Goal: Information Seeking & Learning: Learn about a topic

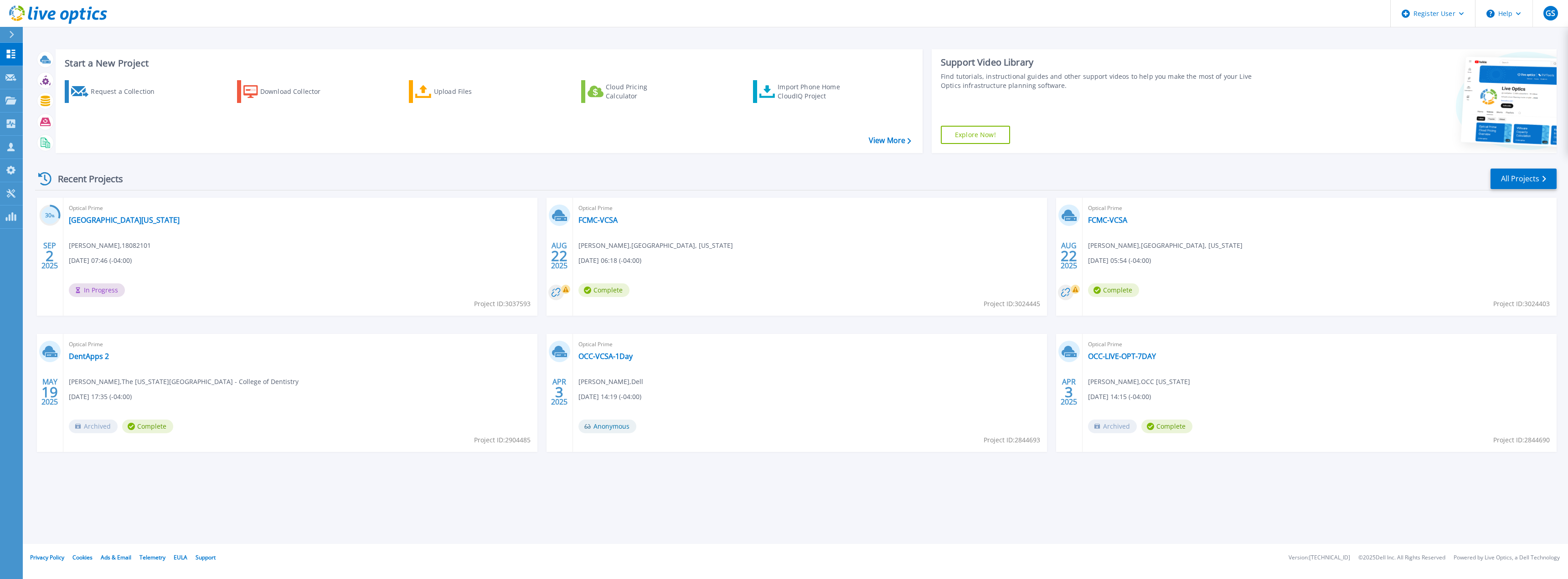
click at [567, 290] on icon at bounding box center [566, 290] width 5 height 5
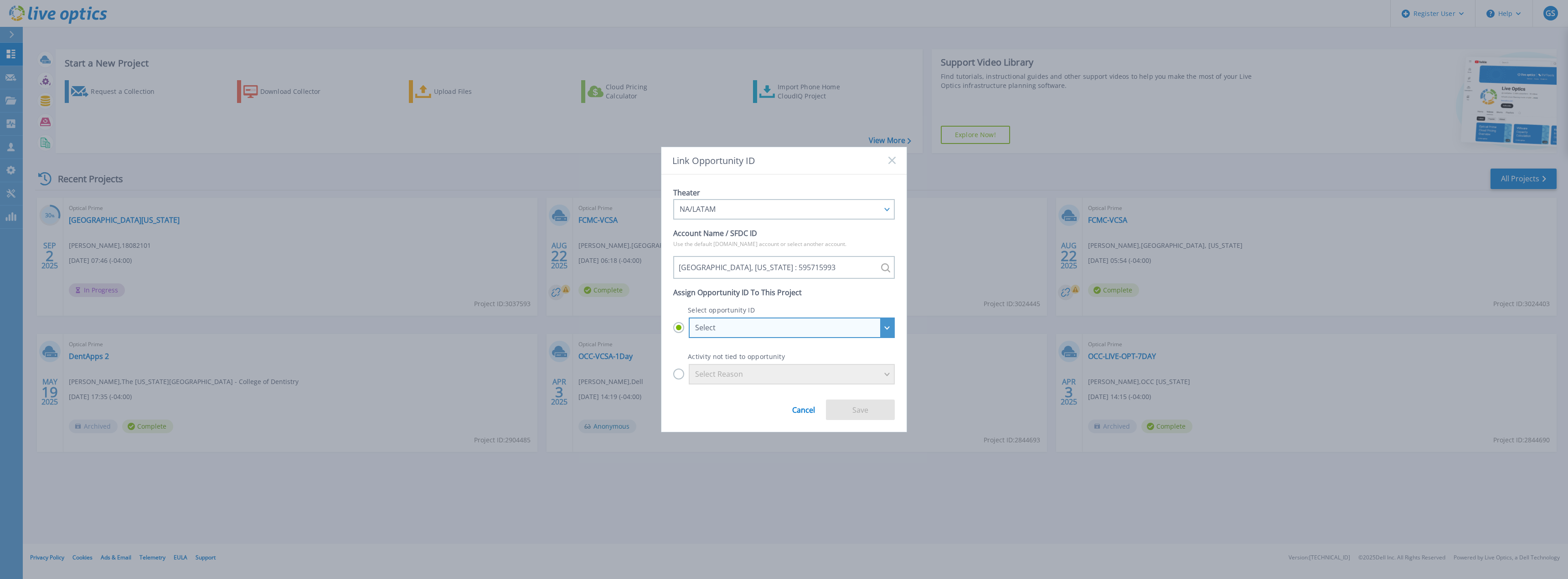
click at [892, 331] on div "Select" at bounding box center [791, 327] width 206 height 20
click at [0, 0] on input "Select Select FRANKLIN COUNTY, OHIO (OFFICE ON AGING) - PE & PV Refresh | Place…" at bounding box center [0, 0] width 0 height 0
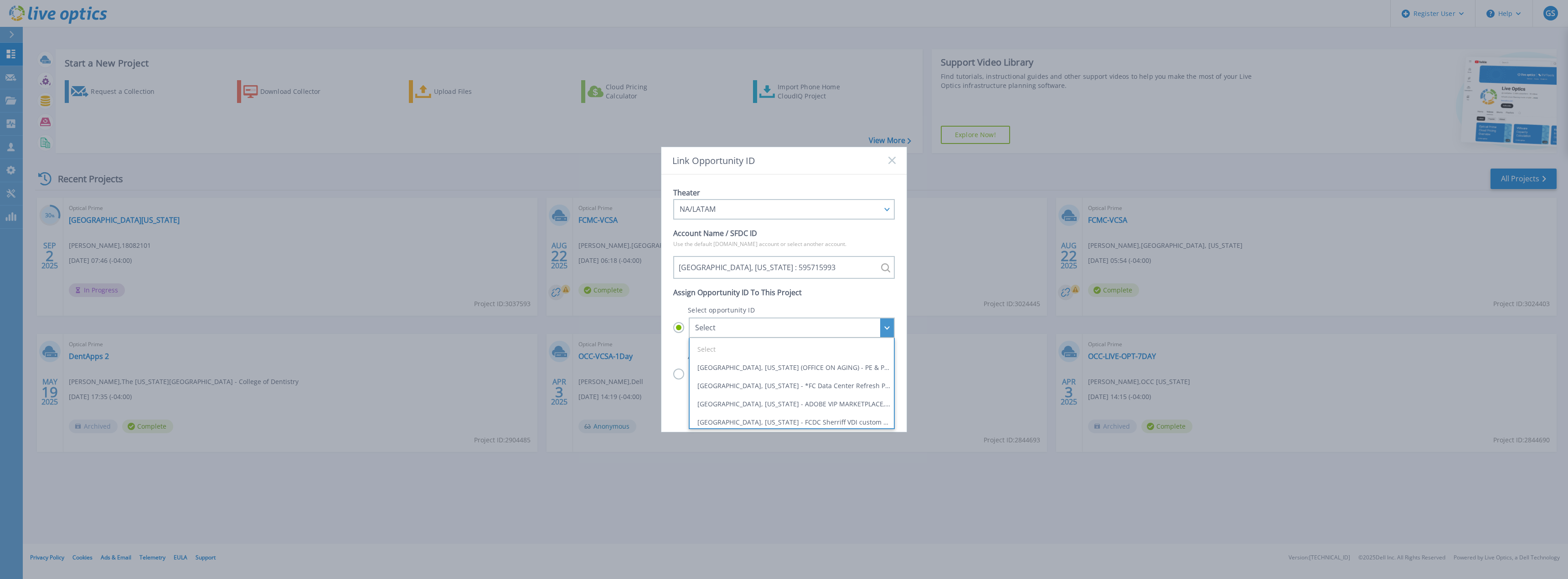
click at [931, 324] on div "Link Opportunity ID Theater NA/LATAM APJ EMEA NA/LATAM Account Name / SFDC ID U…" at bounding box center [784, 289] width 1568 height 579
click at [801, 406] on link "Cancel" at bounding box center [803, 406] width 23 height 15
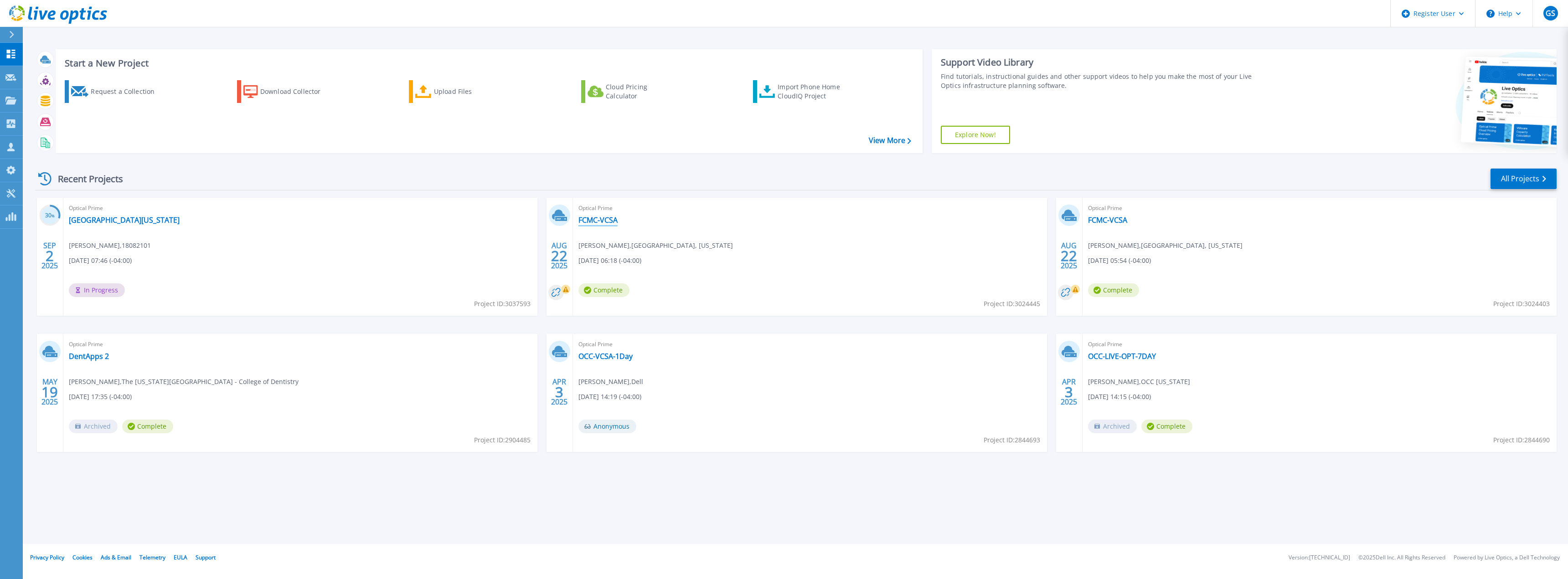
click at [599, 219] on link "FCMC-VCSA" at bounding box center [598, 220] width 39 height 9
click at [1105, 221] on link "FCMC-VCSA" at bounding box center [1107, 220] width 39 height 9
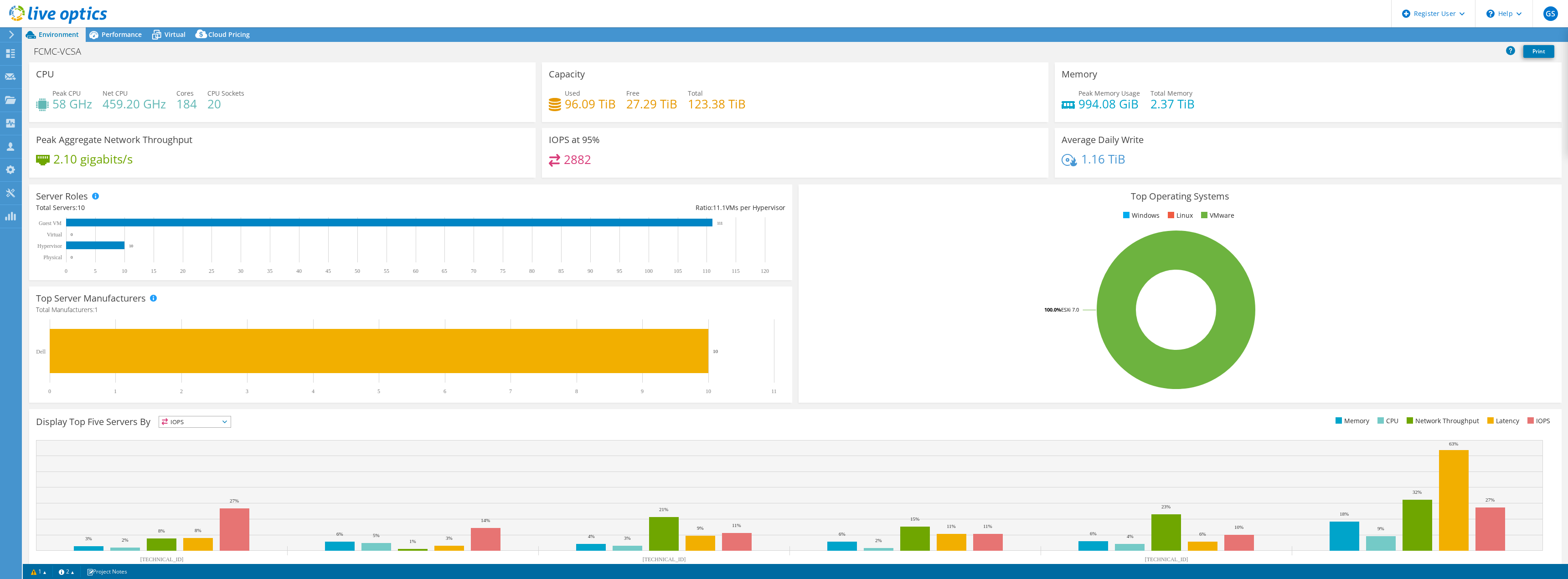
select select "USD"
click at [124, 30] on span "Performance" at bounding box center [121, 34] width 40 height 9
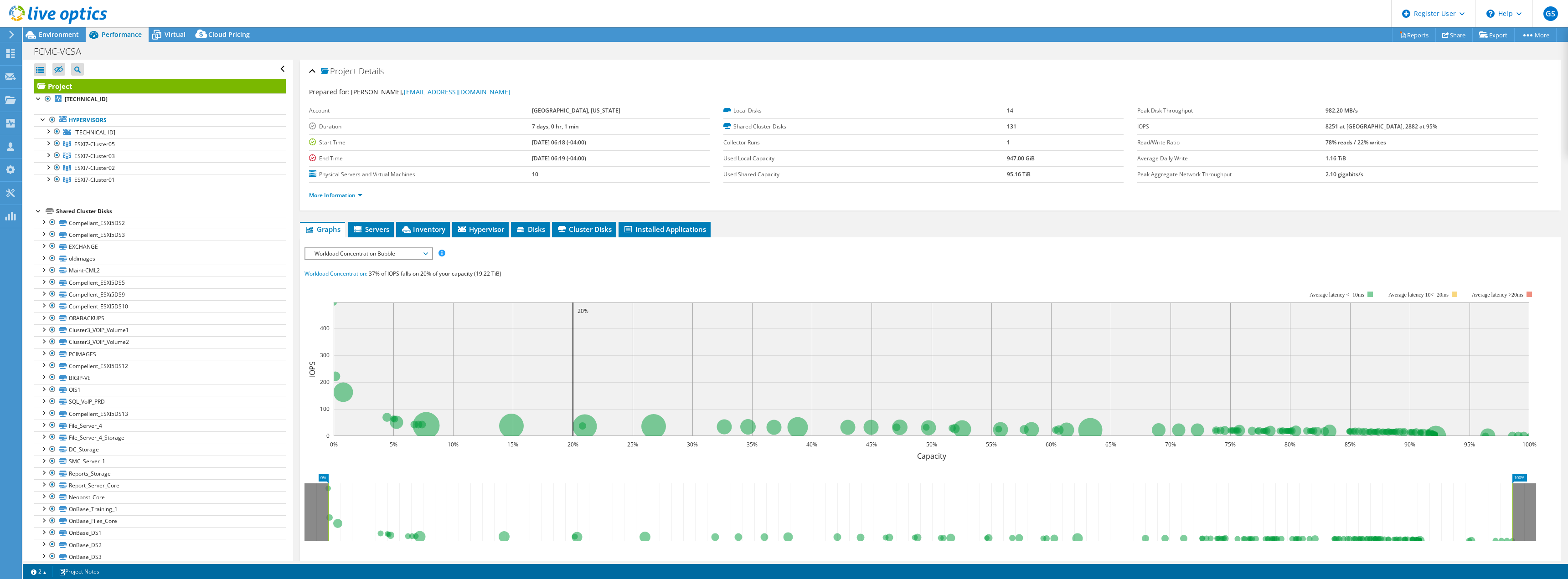
click at [352, 200] on li "More Information" at bounding box center [338, 195] width 59 height 10
click at [353, 196] on link "More Information" at bounding box center [335, 196] width 53 height 8
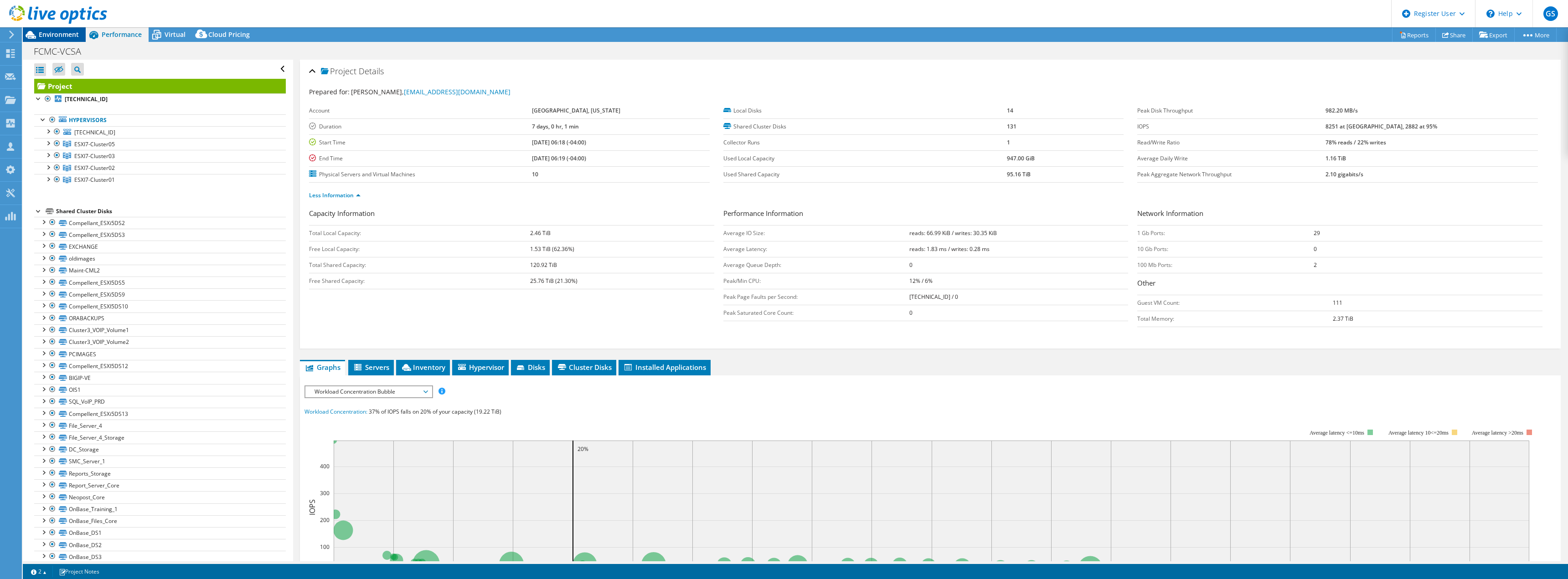
click at [69, 31] on span "Environment" at bounding box center [59, 34] width 40 height 9
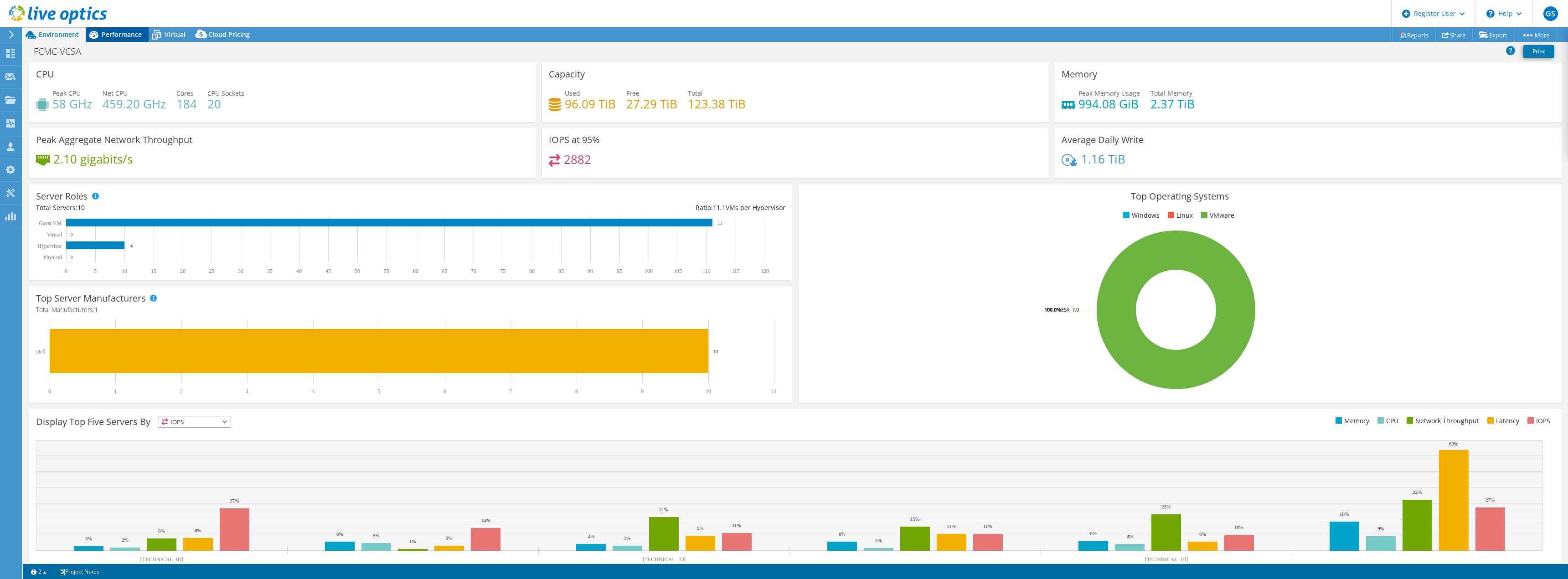
click at [126, 38] on span "Performance" at bounding box center [121, 34] width 40 height 9
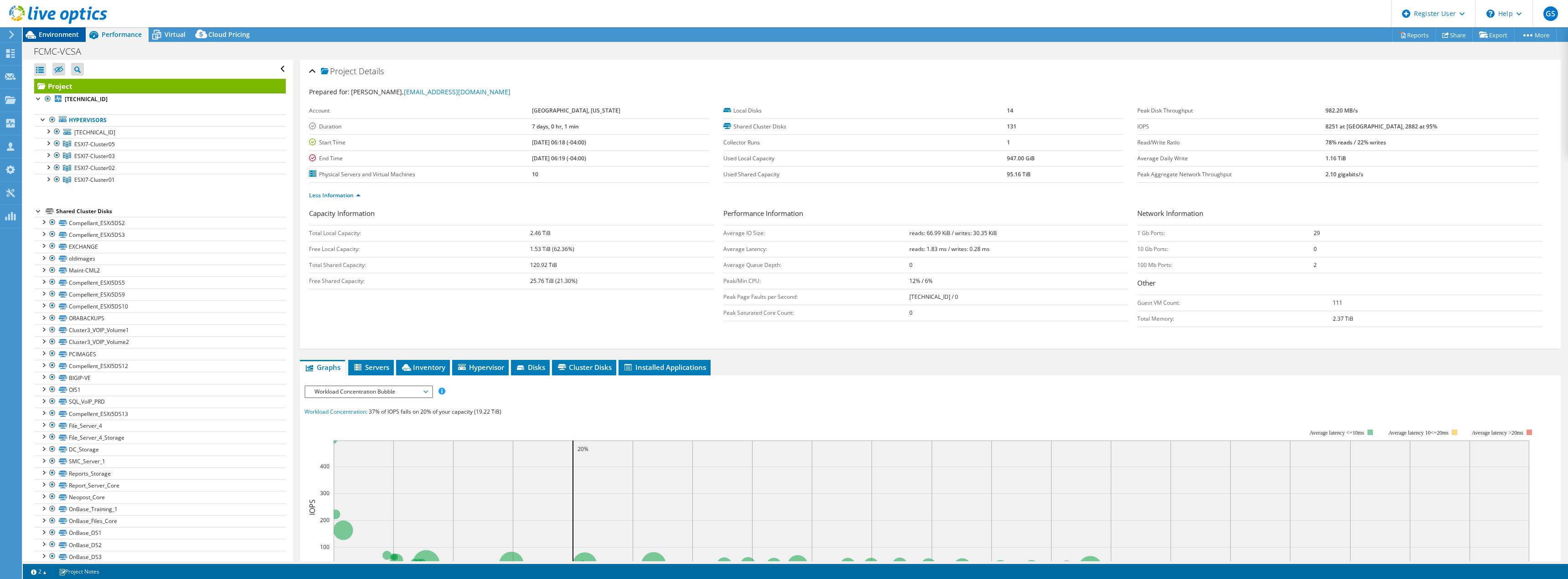
click at [50, 33] on span "Environment" at bounding box center [59, 34] width 40 height 9
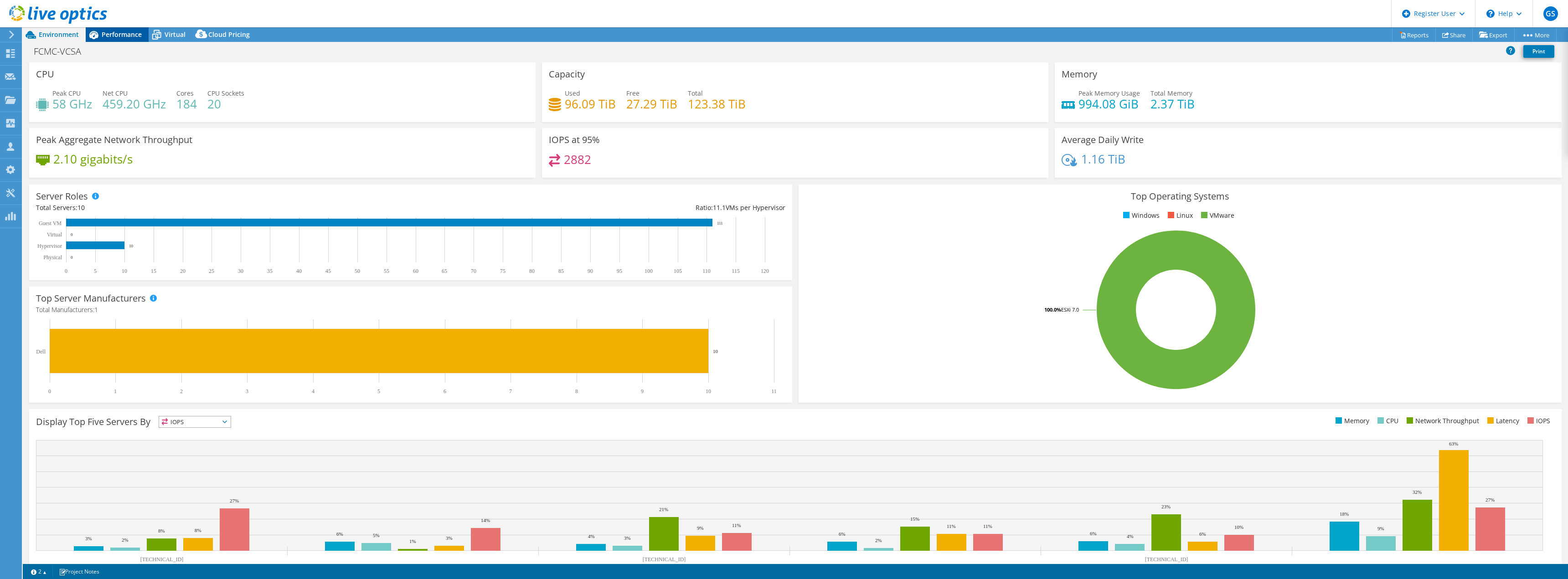
click at [128, 39] on div "Performance" at bounding box center [117, 35] width 63 height 14
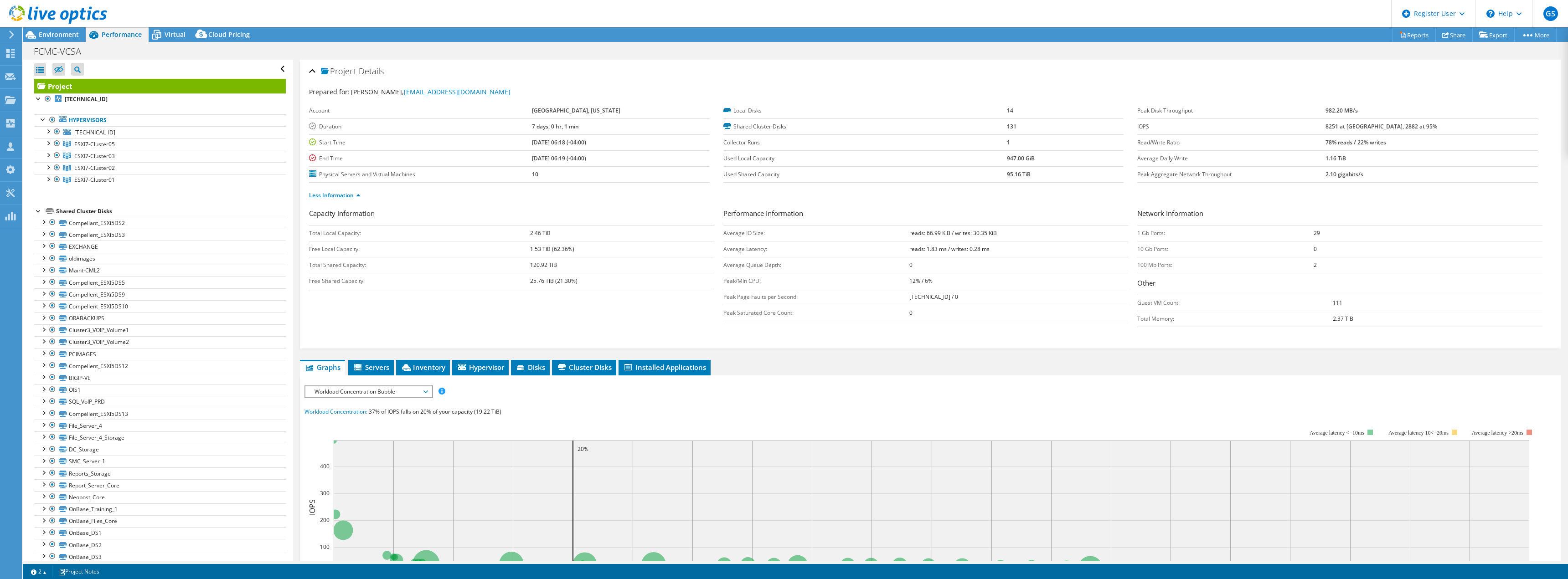
drag, startPoint x: 1364, startPoint y: 125, endPoint x: 1397, endPoint y: 127, distance: 33.1
click at [1397, 127] on tr "IOPS 8251 at [GEOGRAPHIC_DATA], 2882 at 95%" at bounding box center [1337, 126] width 400 height 16
click at [47, 30] on div at bounding box center [53, 15] width 107 height 30
click at [54, 33] on span "Environment" at bounding box center [59, 34] width 40 height 9
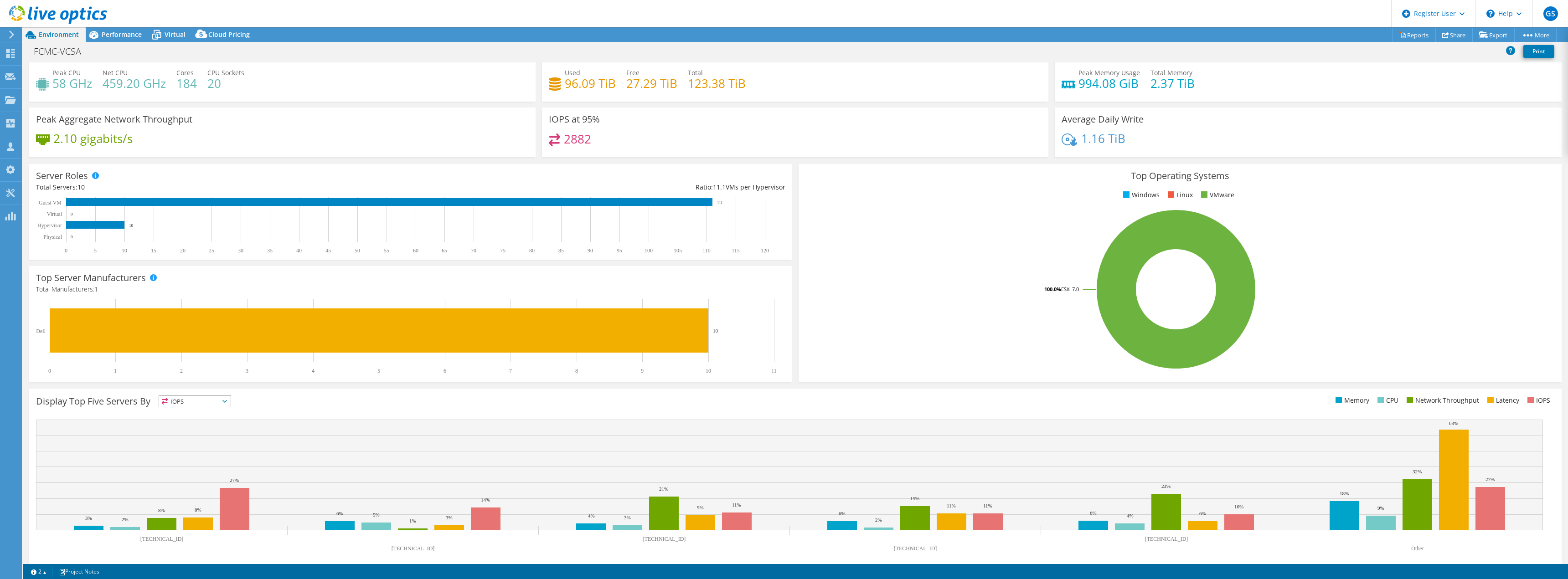
scroll to position [29, 0]
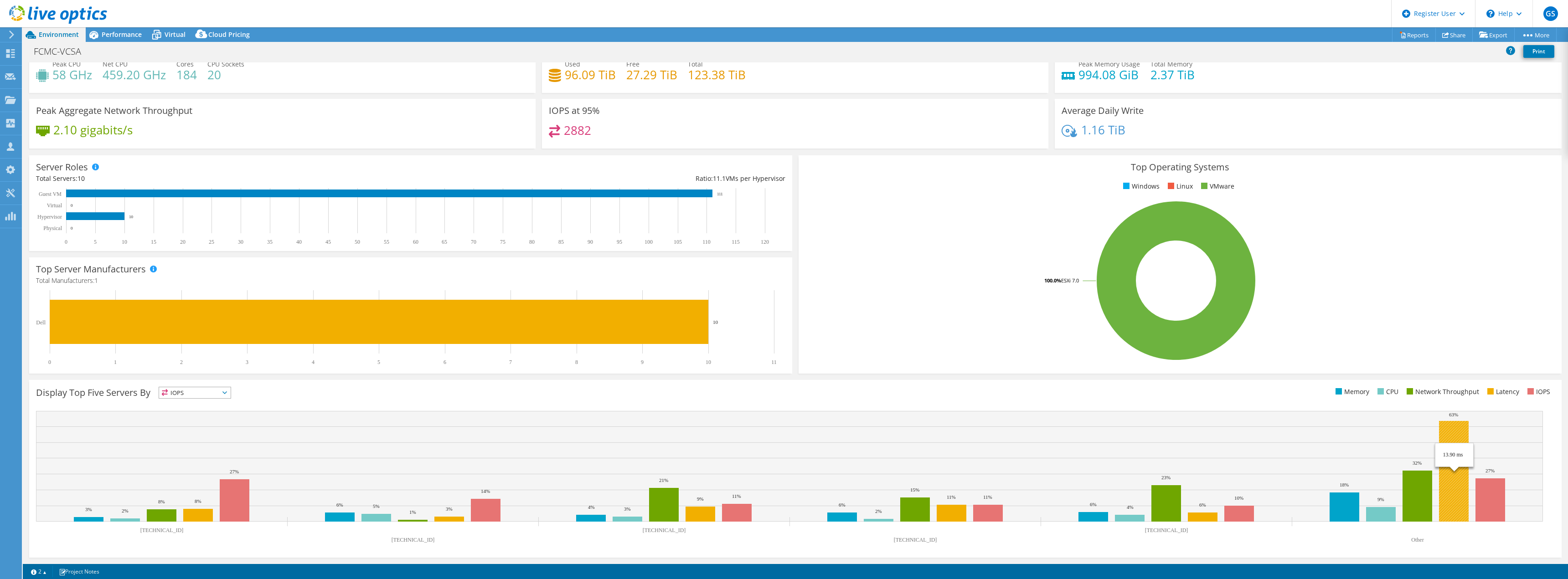
click at [1457, 495] on rect at bounding box center [1453, 471] width 30 height 101
click at [119, 36] on span "Performance" at bounding box center [121, 34] width 40 height 9
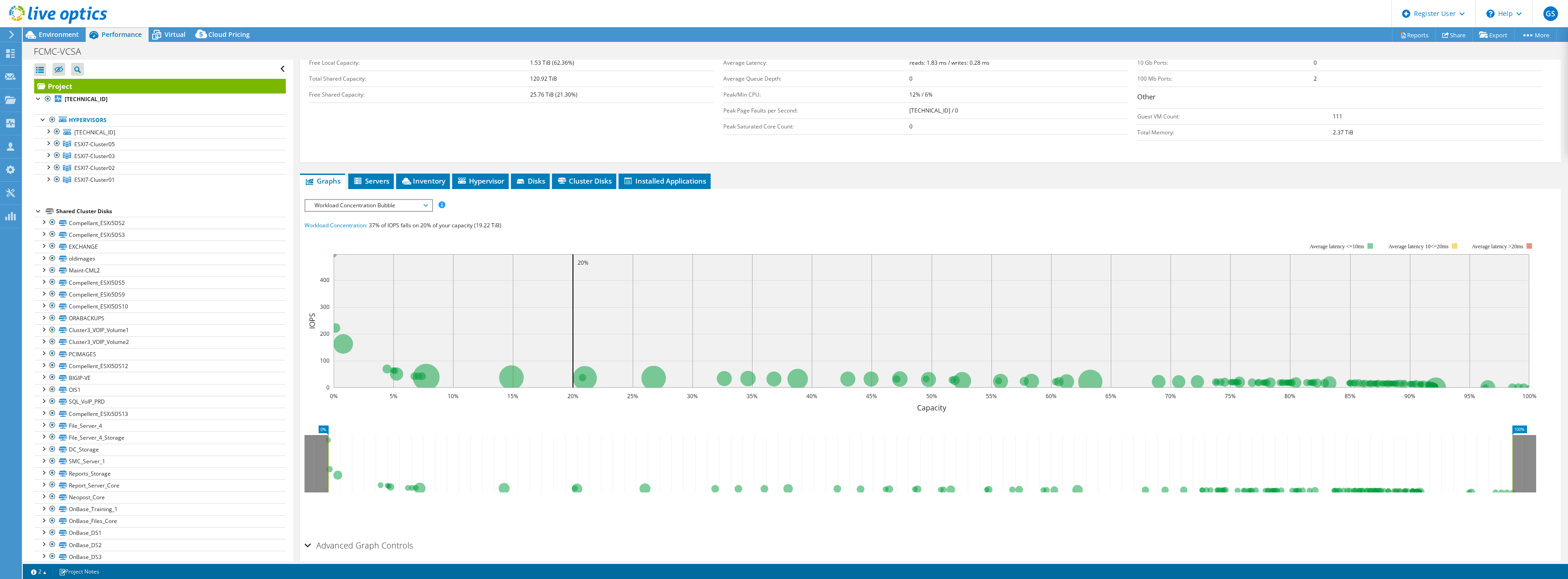
scroll to position [224, 0]
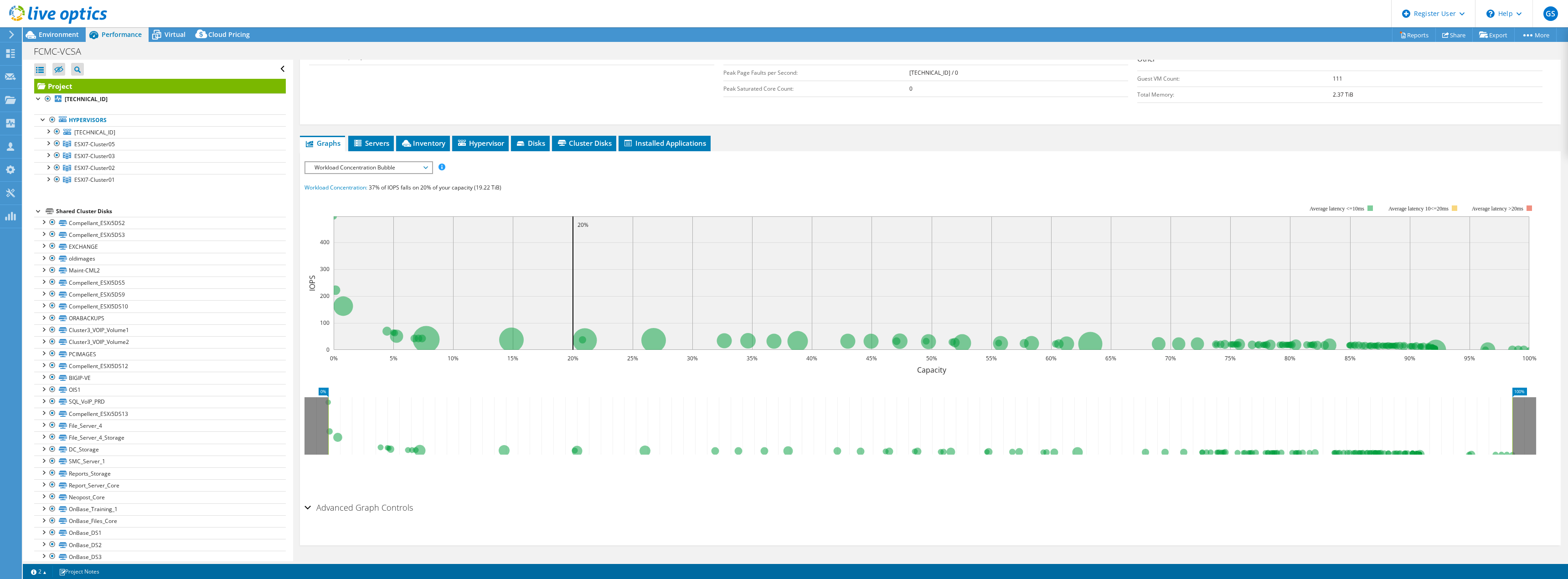
click at [418, 170] on span "Workload Concentration Bubble" at bounding box center [368, 167] width 117 height 11
click at [387, 208] on li "Latency" at bounding box center [369, 211] width 126 height 11
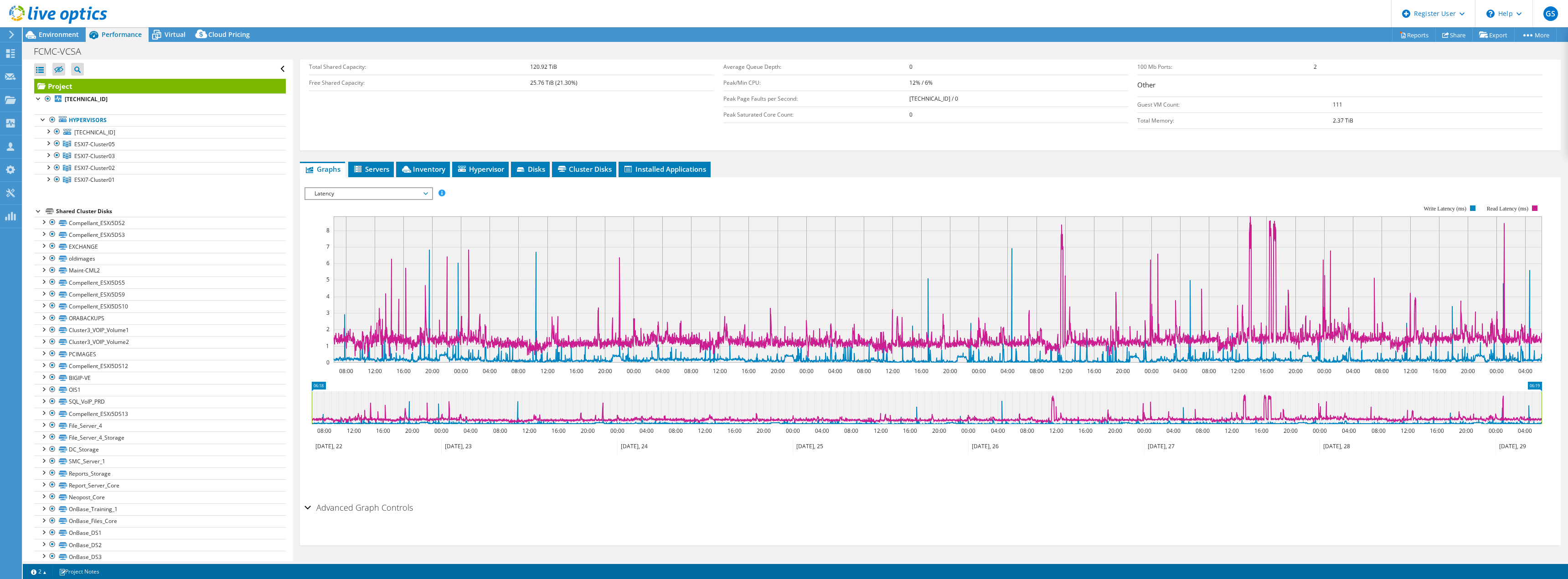
scroll to position [198, 0]
click at [1067, 275] on rect at bounding box center [938, 290] width 1208 height 146
click at [309, 508] on div "Advanced Graph Controls" at bounding box center [930, 509] width 1252 height 20
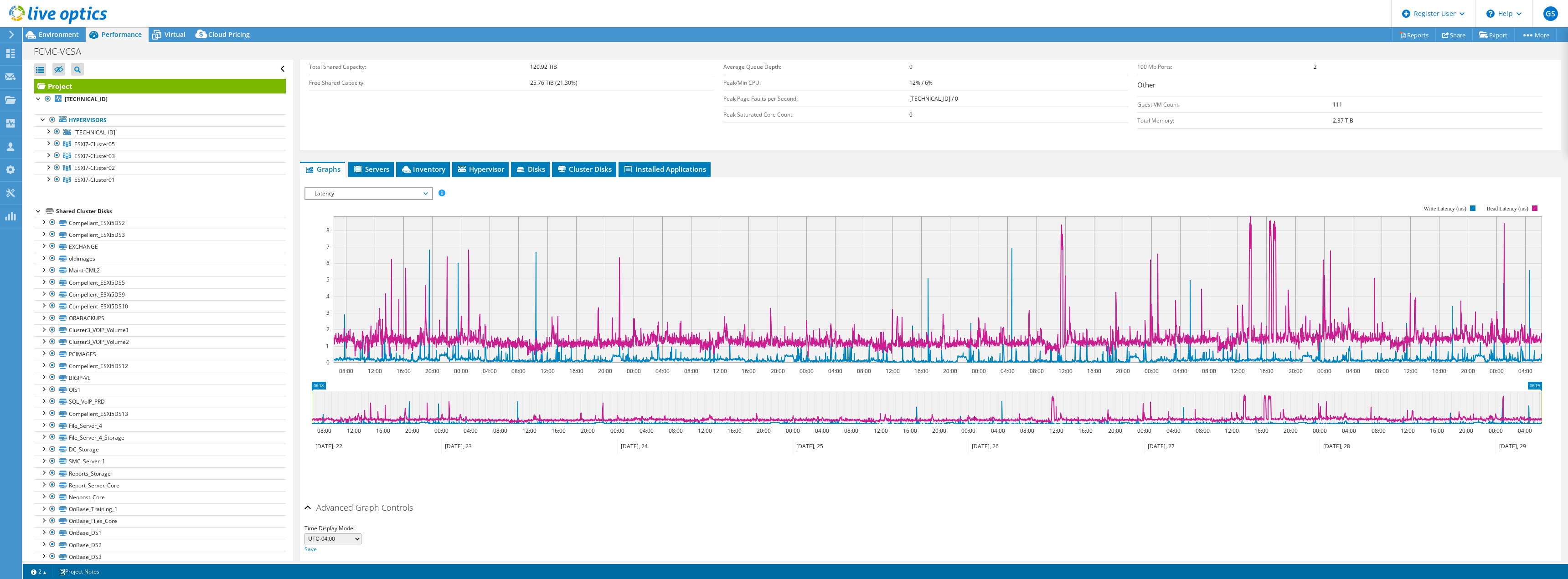
scroll to position [234, 0]
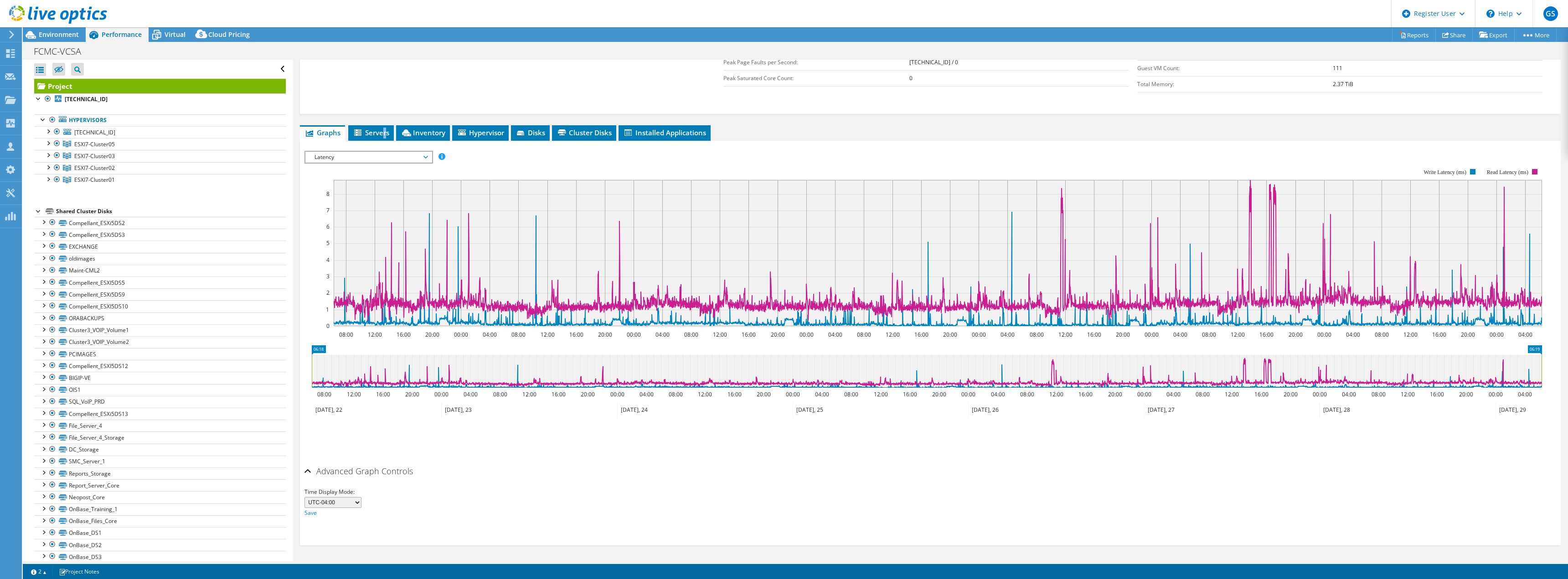
click at [385, 135] on span "Servers" at bounding box center [370, 132] width 36 height 9
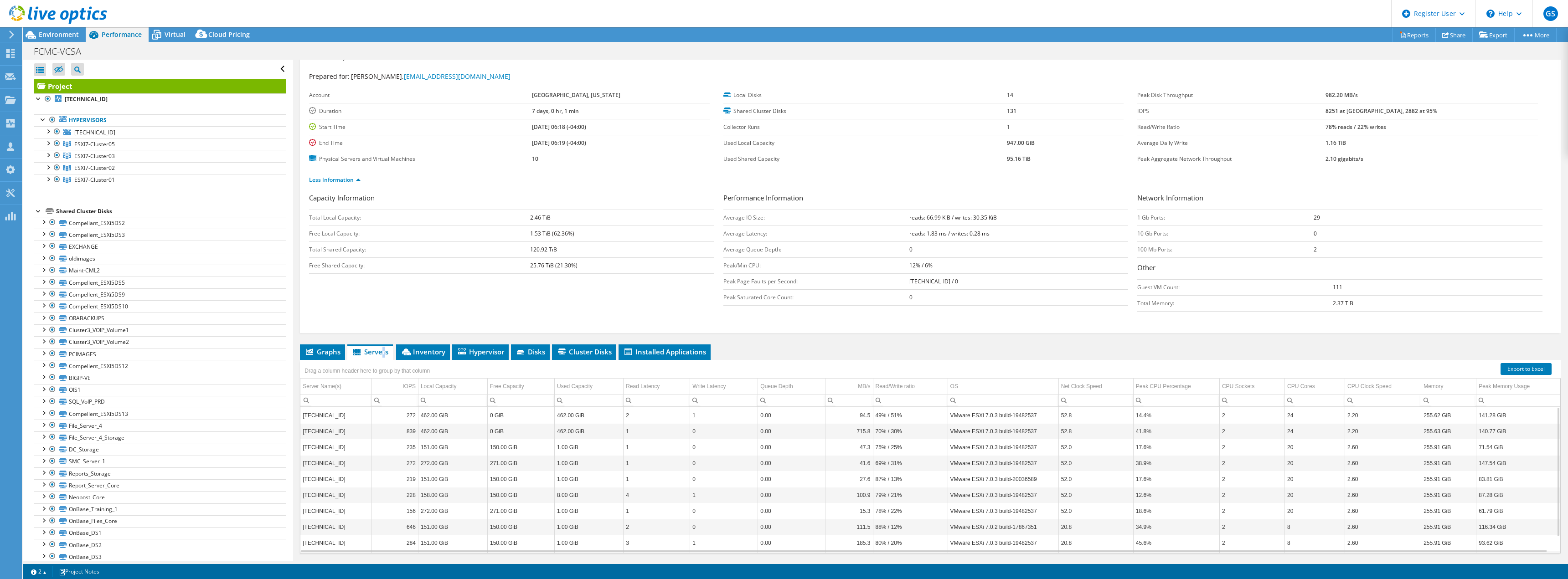
scroll to position [0, 0]
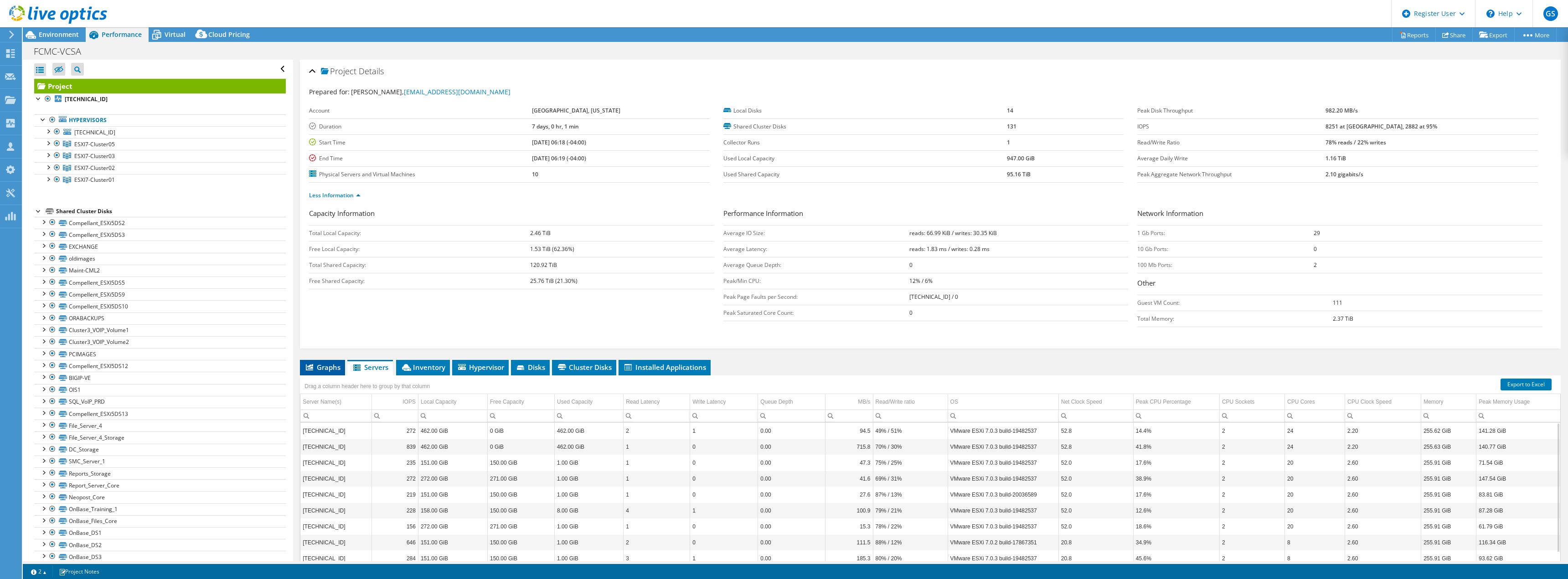
click at [329, 362] on li "Graphs" at bounding box center [322, 368] width 45 height 16
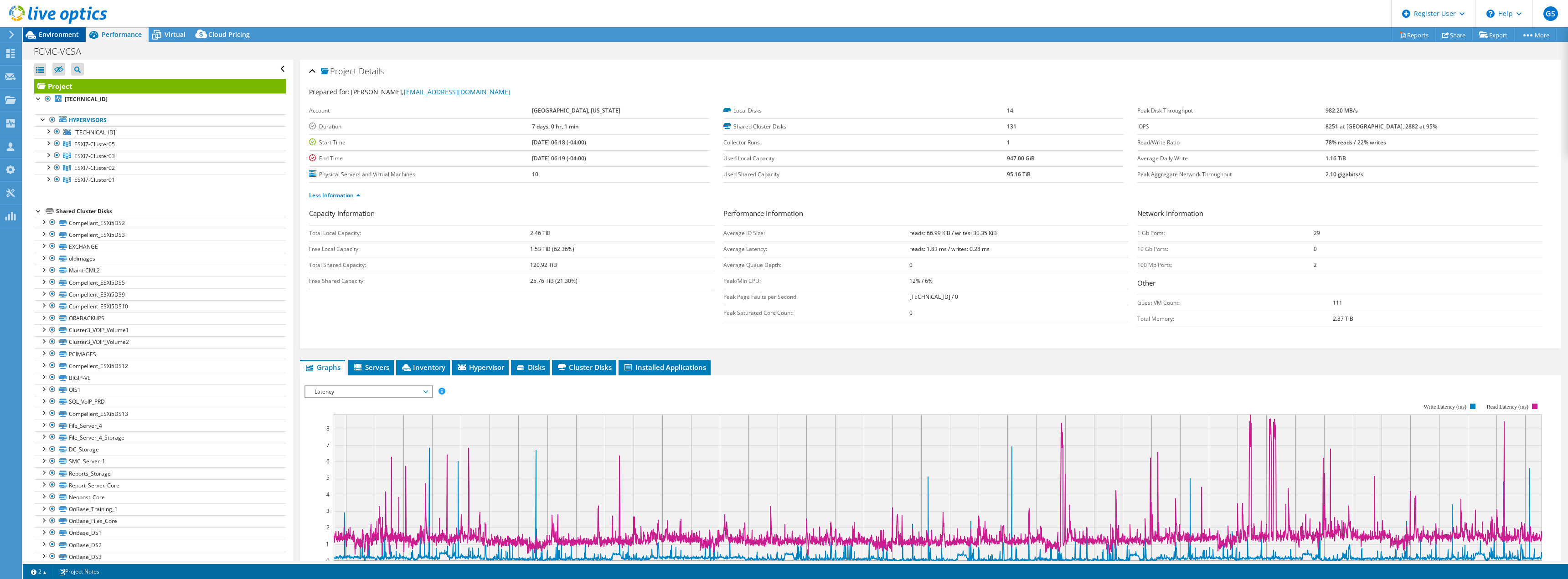
click at [67, 35] on span "Environment" at bounding box center [59, 34] width 40 height 9
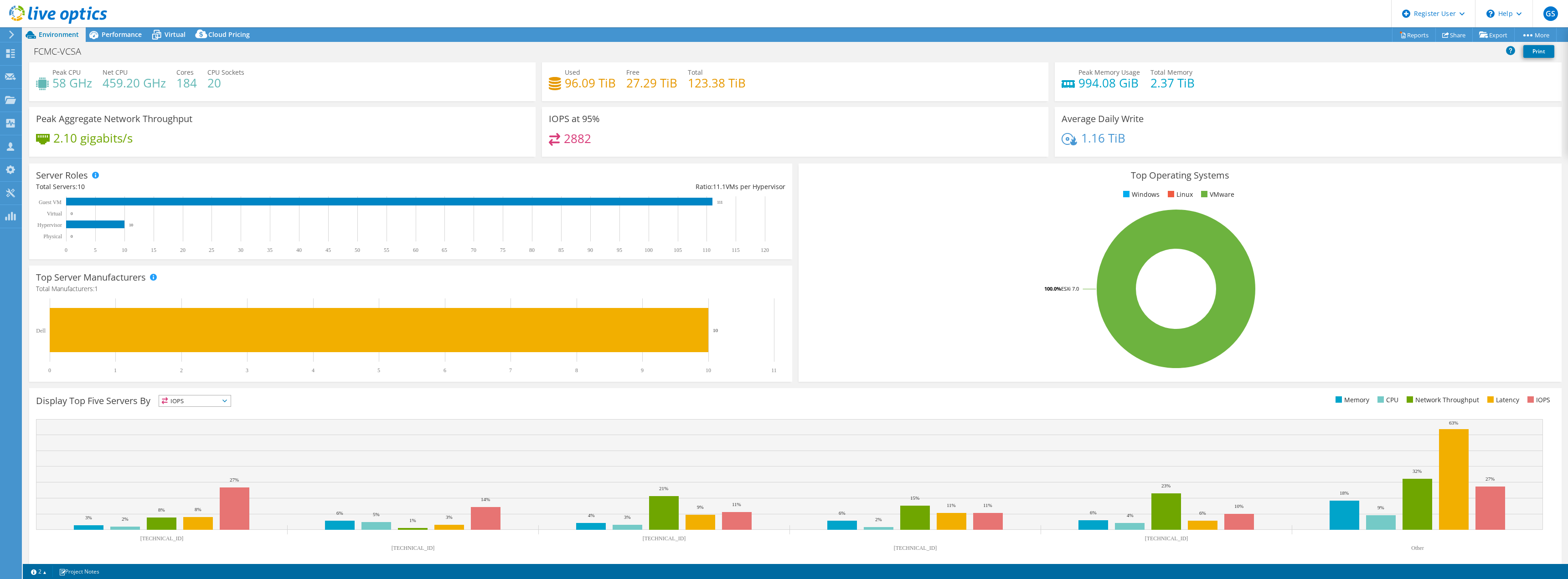
scroll to position [29, 0]
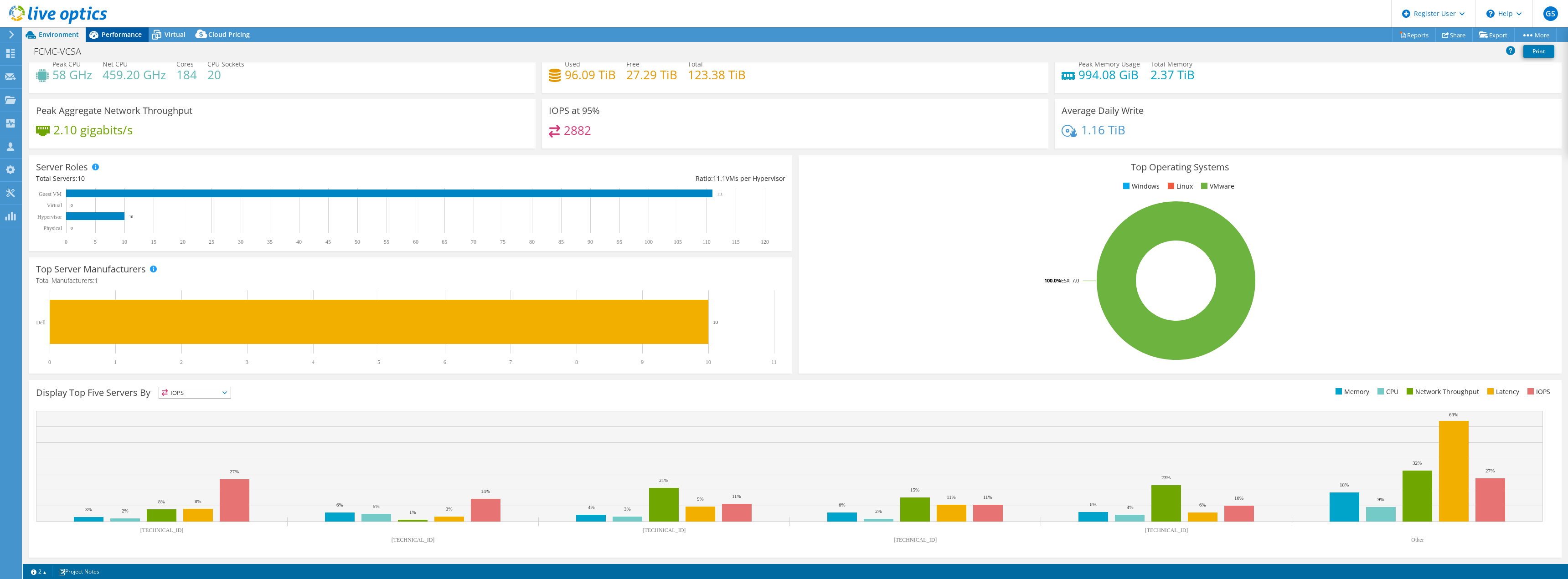
click at [117, 33] on span "Performance" at bounding box center [121, 34] width 40 height 9
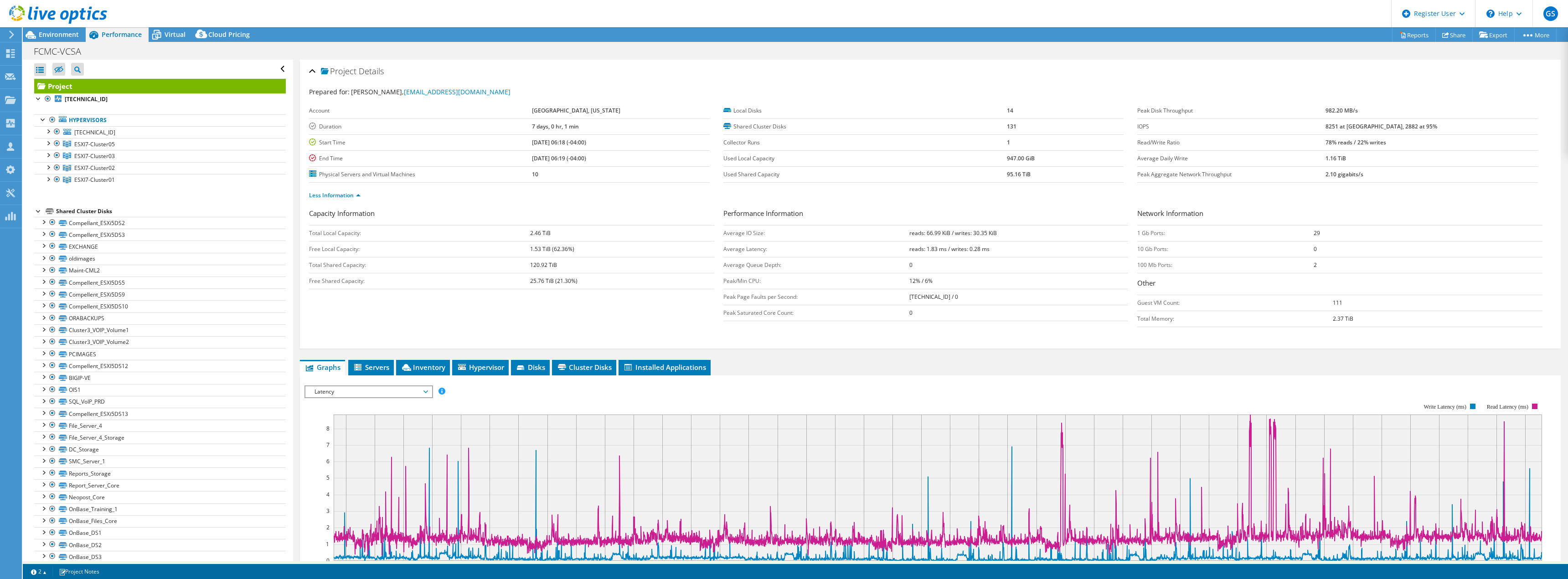
scroll to position [182, 0]
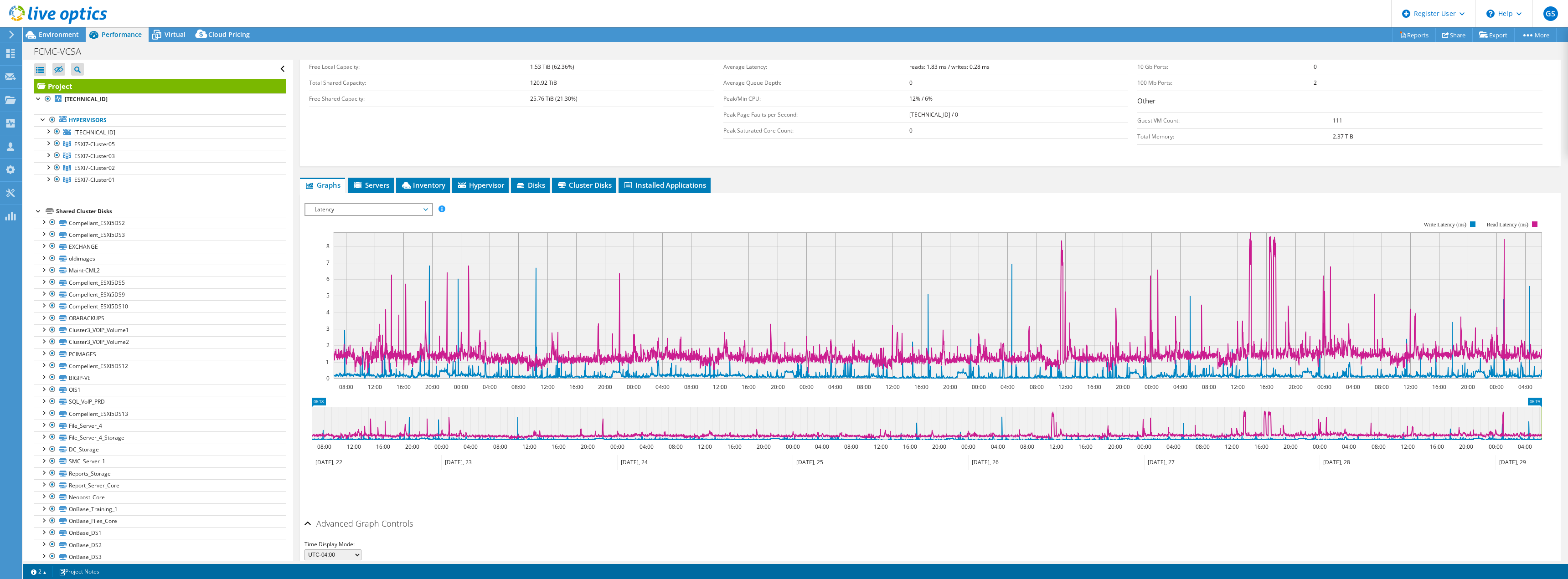
click at [392, 215] on div "Latency IOPS Disk Throughput IO Size Latency Queue Depth CPU Percentage Memory …" at bounding box center [368, 209] width 128 height 13
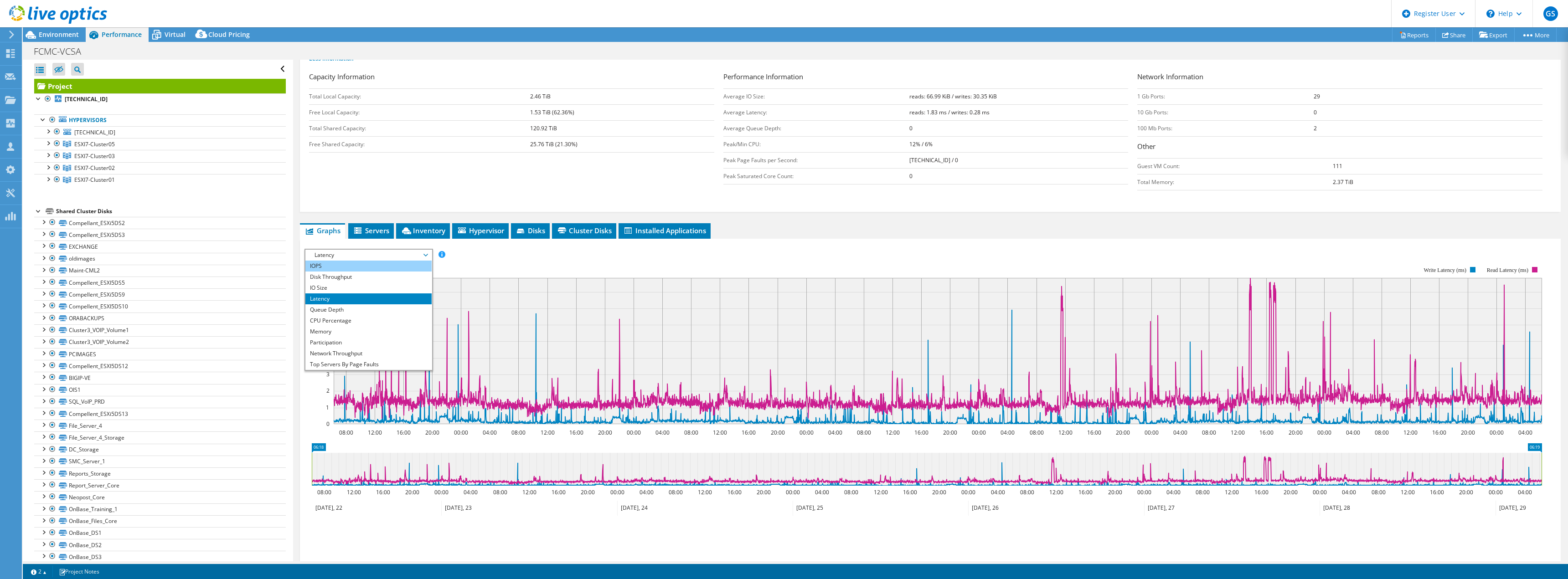
click at [370, 261] on li "IOPS" at bounding box center [369, 266] width 126 height 11
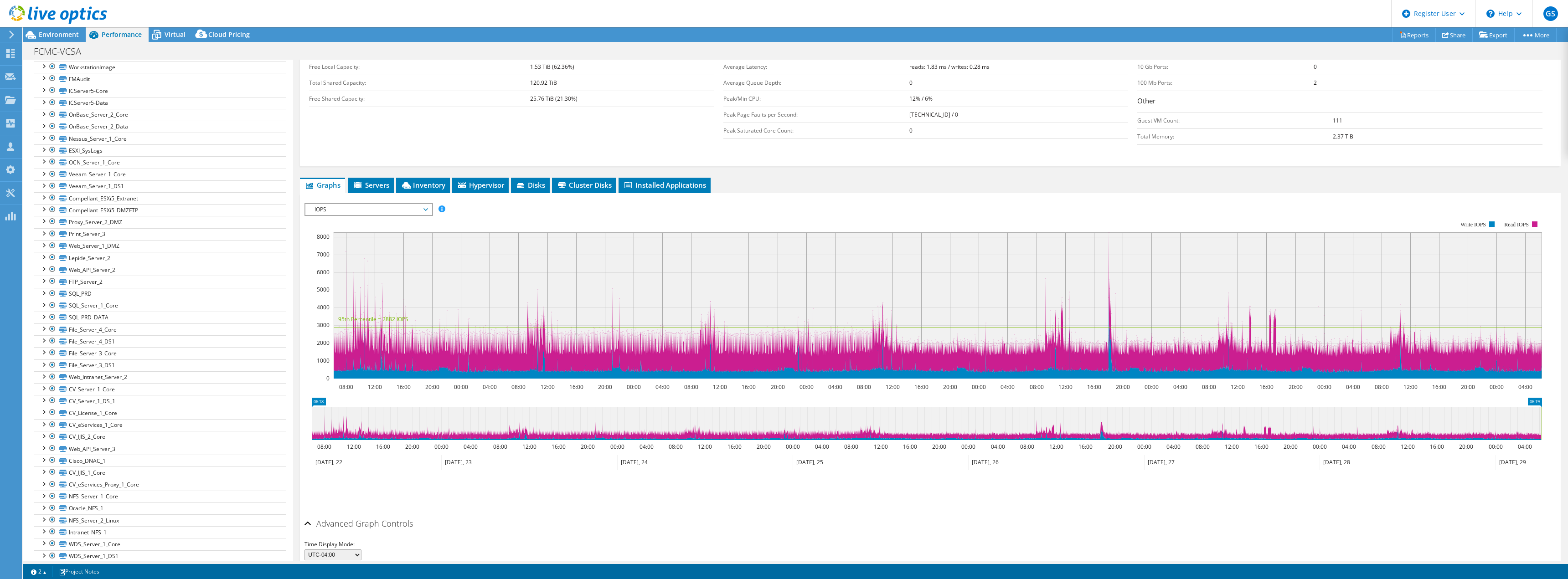
scroll to position [774, 0]
click at [86, 189] on link "Veeam_Server_1_Core" at bounding box center [160, 188] width 252 height 12
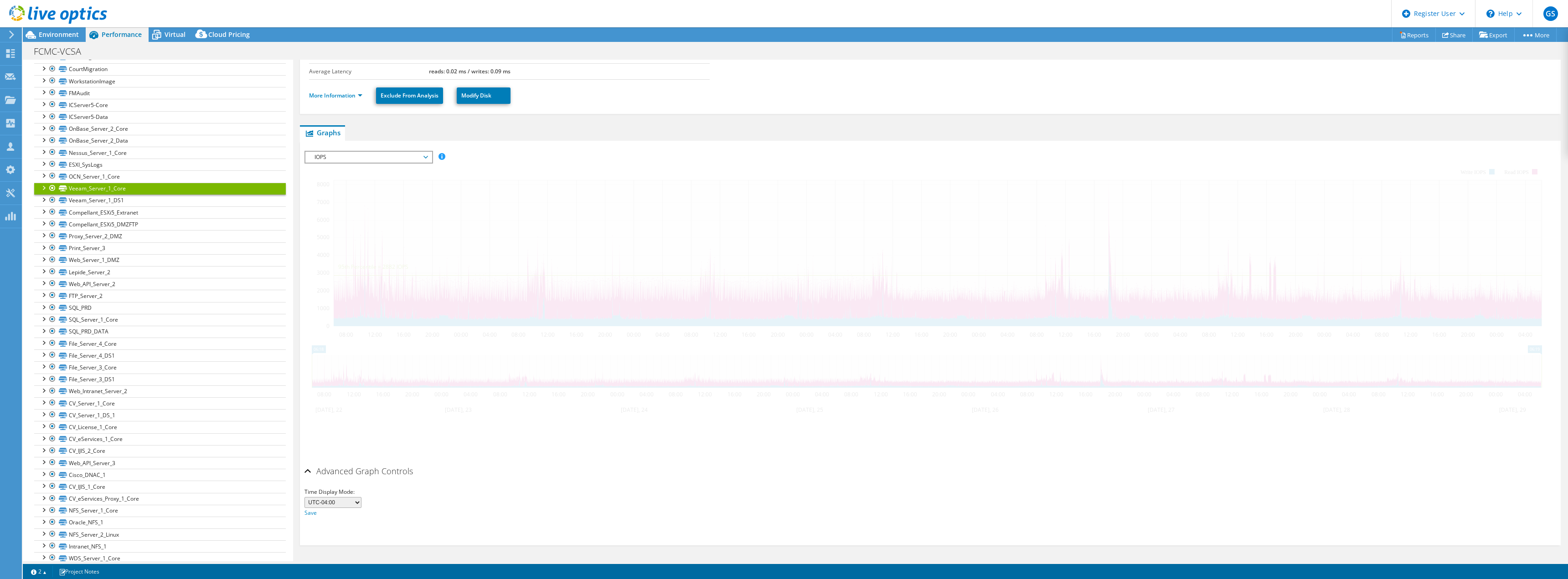
scroll to position [119, 0]
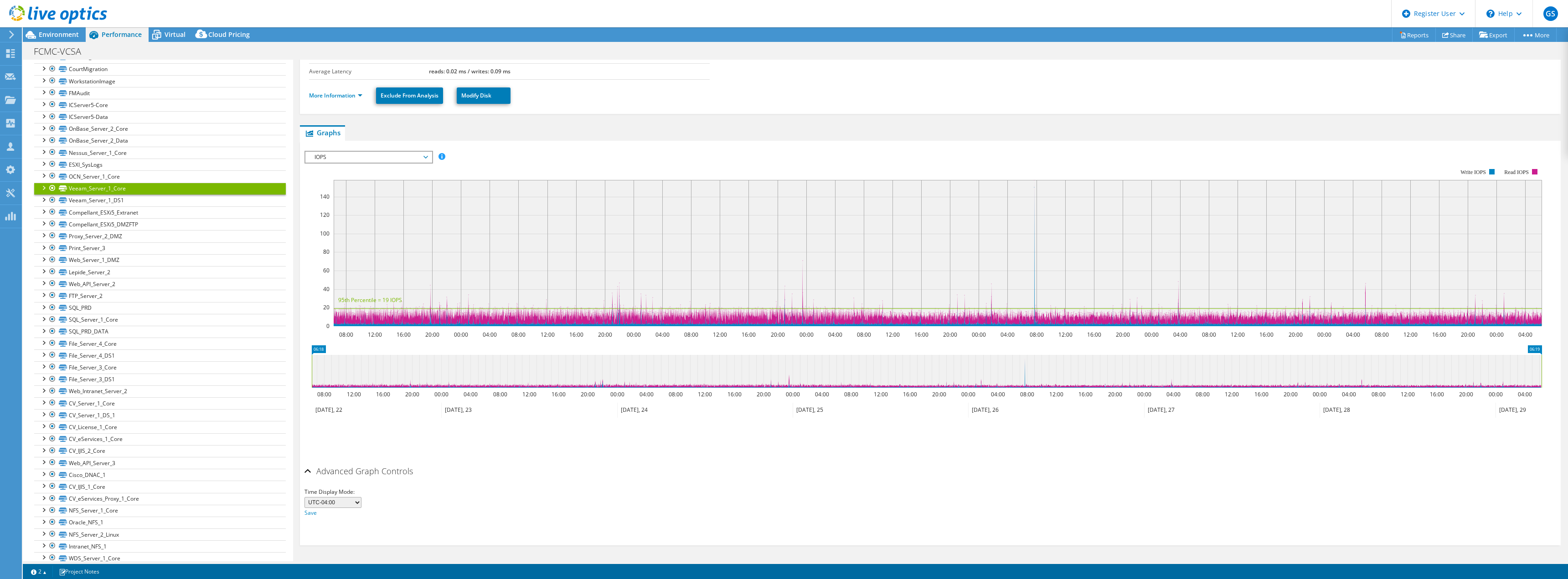
click at [357, 161] on span "IOPS" at bounding box center [368, 157] width 117 height 11
click at [343, 204] on li "Latency" at bounding box center [369, 201] width 126 height 11
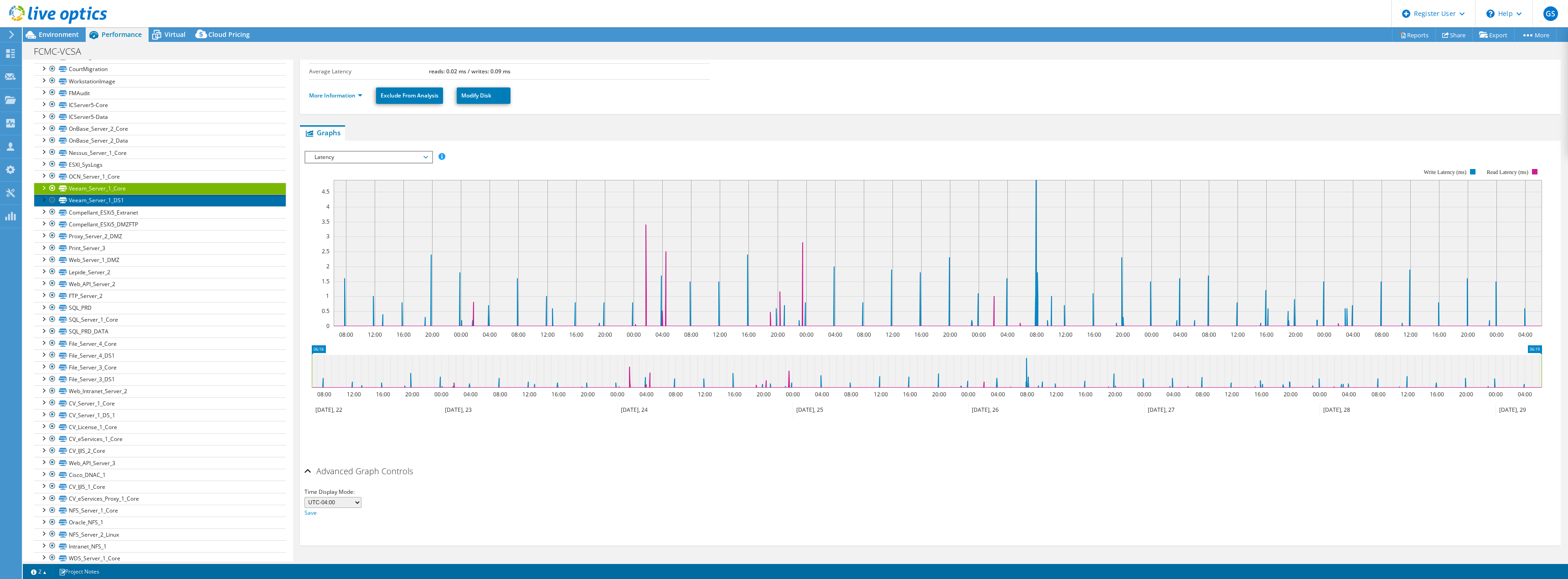
click at [96, 200] on link "Veeam_Server_1_DS1" at bounding box center [160, 200] width 252 height 12
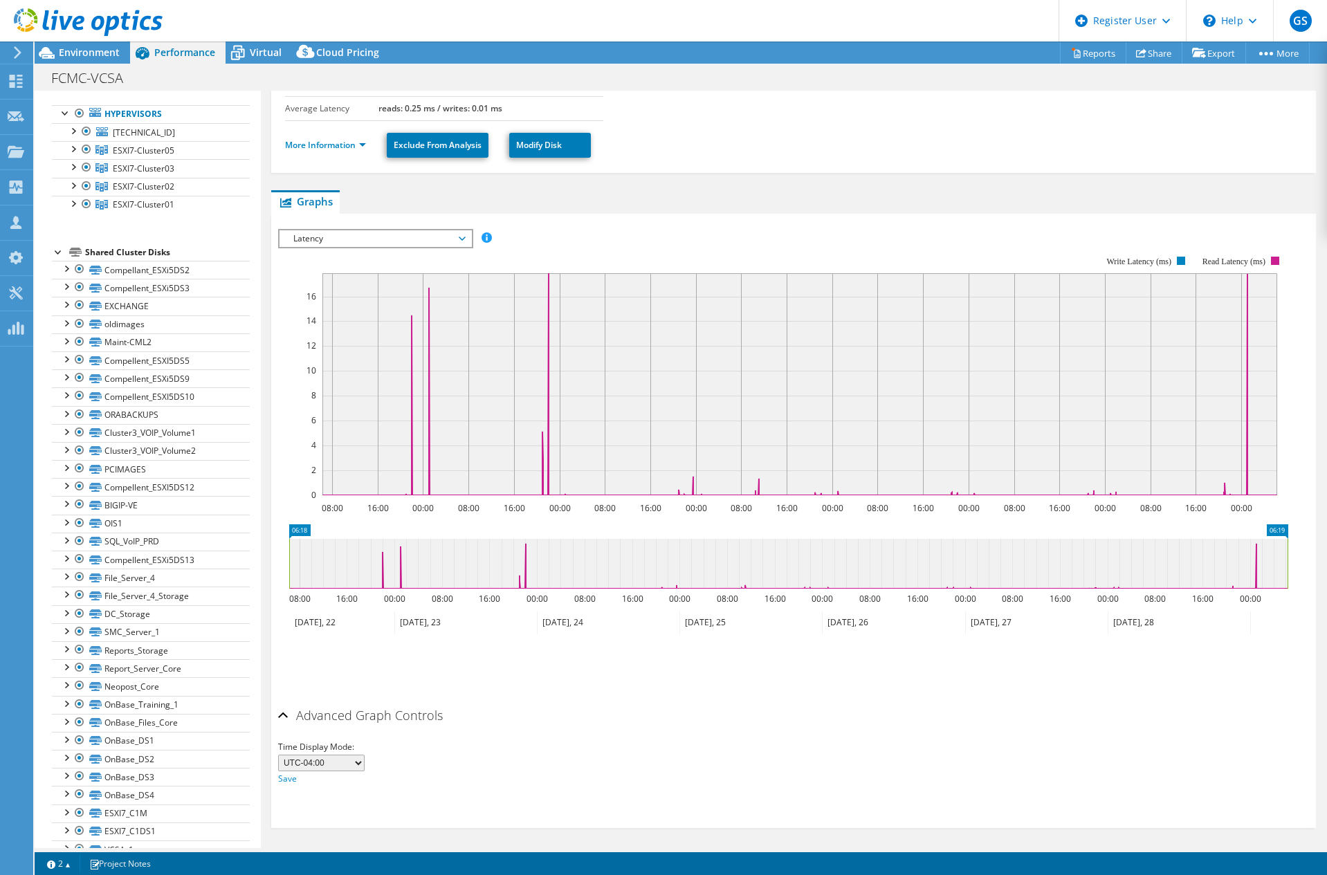
scroll to position [0, 0]
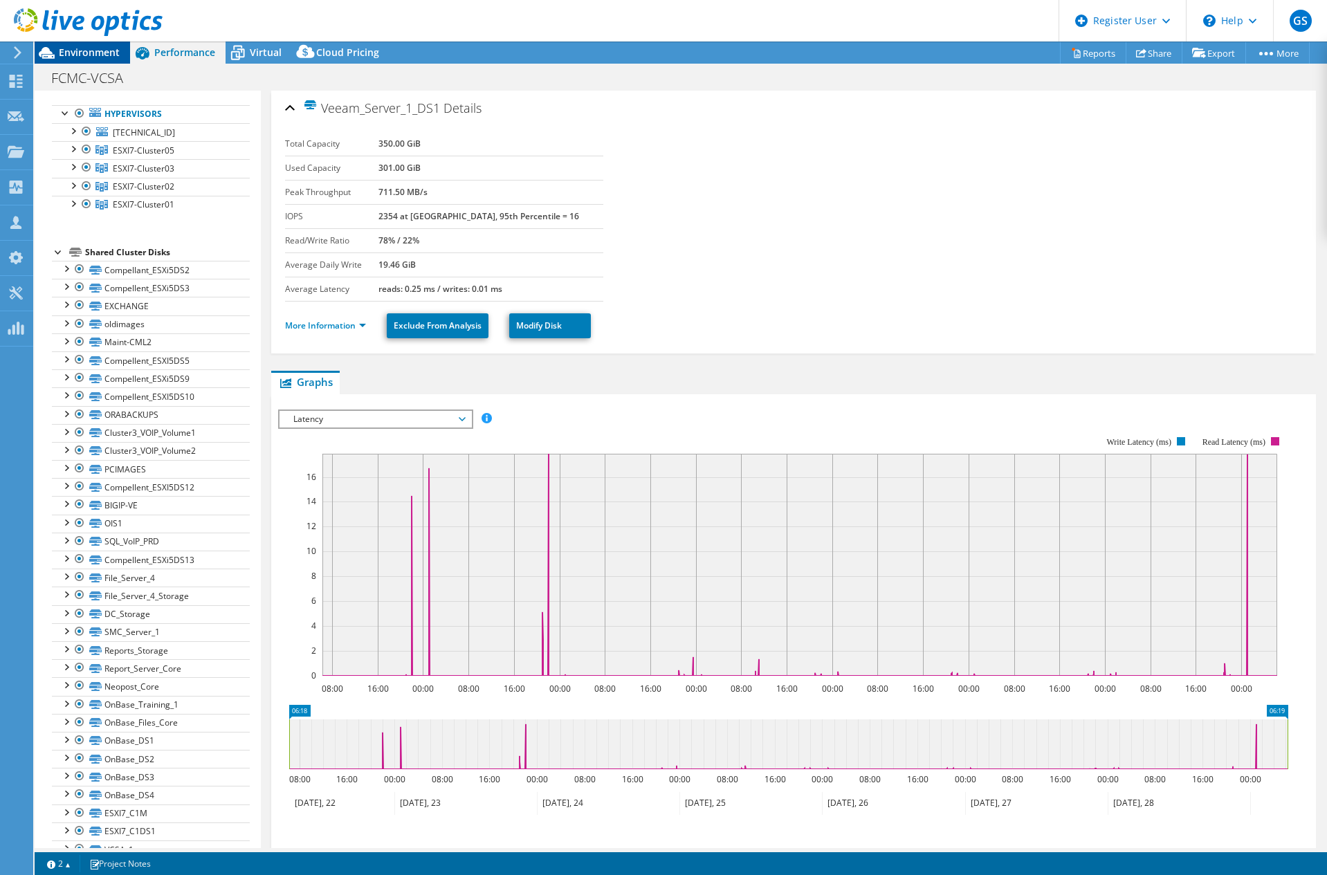
click at [88, 53] on span "Environment" at bounding box center [89, 52] width 61 height 13
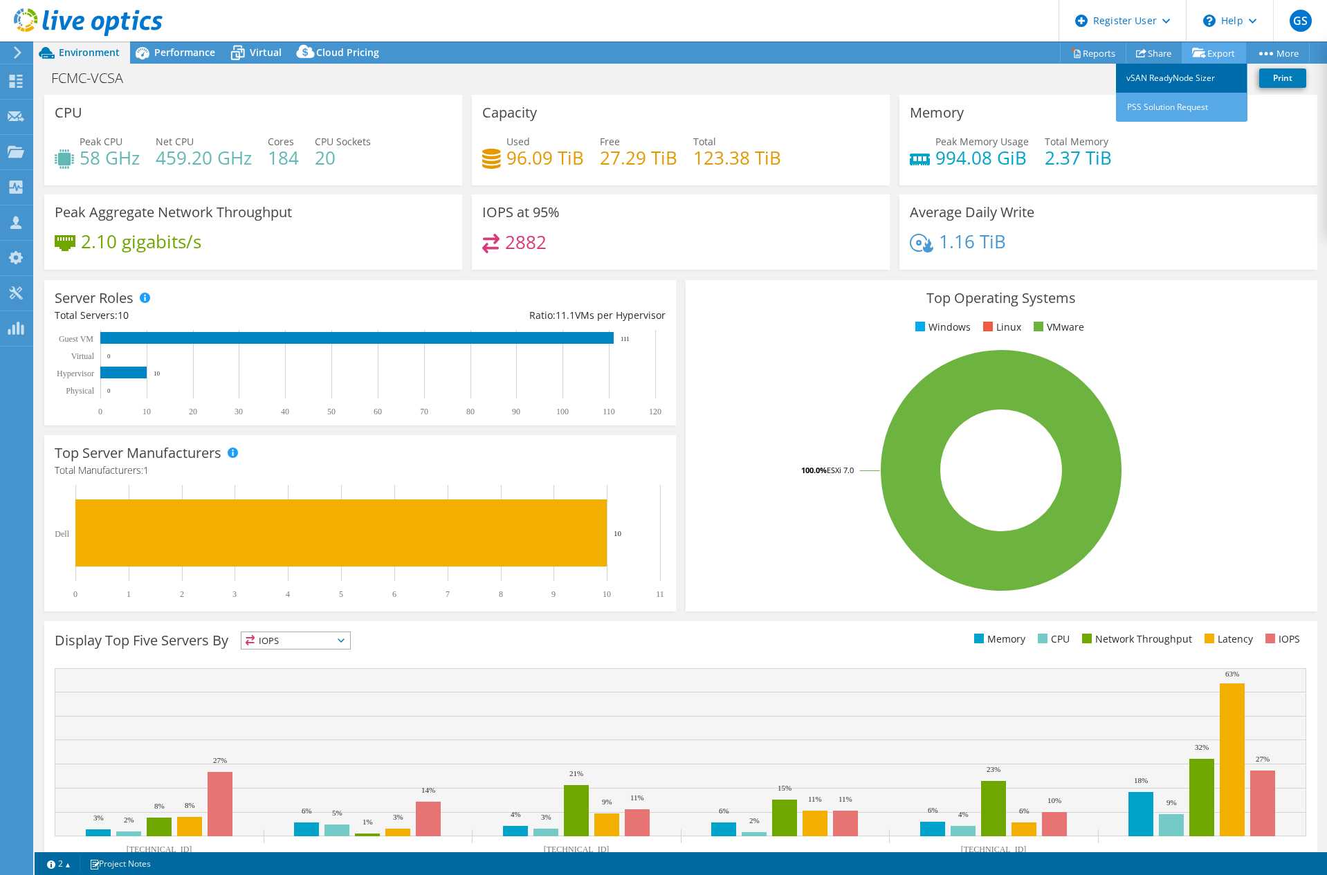
click at [1180, 77] on link "vSAN ReadyNode Sizer" at bounding box center [1181, 78] width 131 height 29
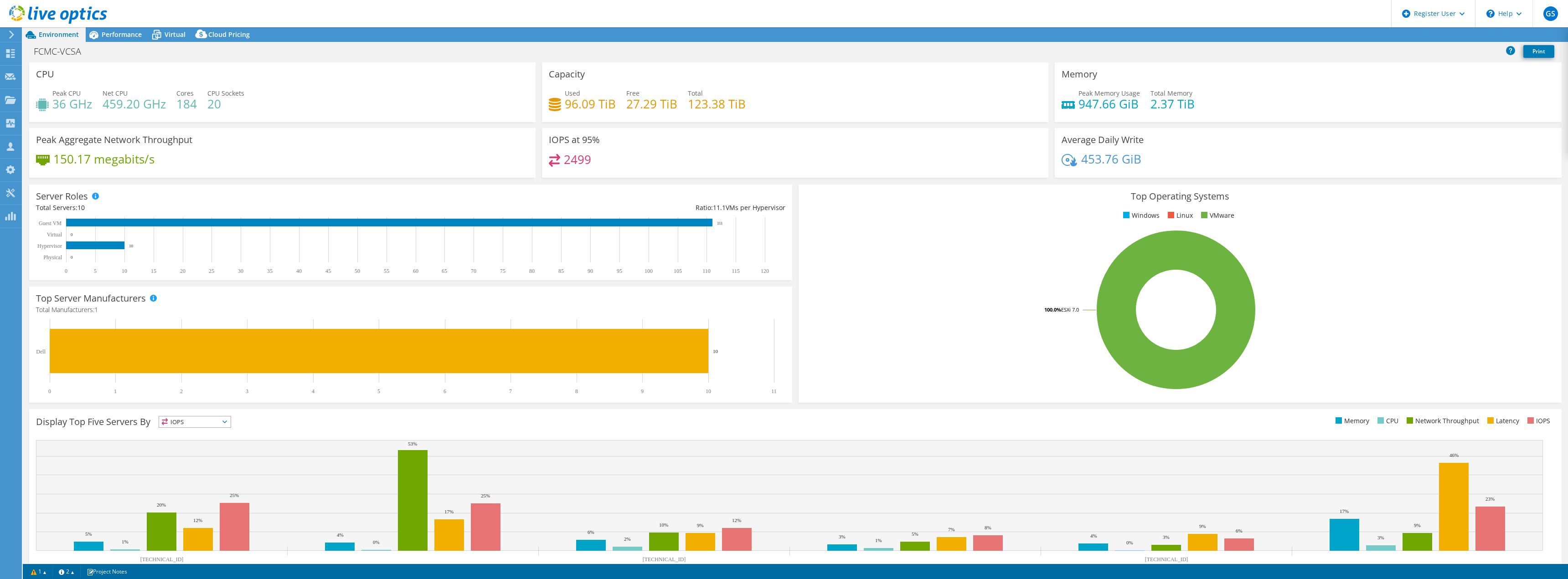
select select "USD"
click at [114, 36] on span "Performance" at bounding box center [121, 34] width 40 height 9
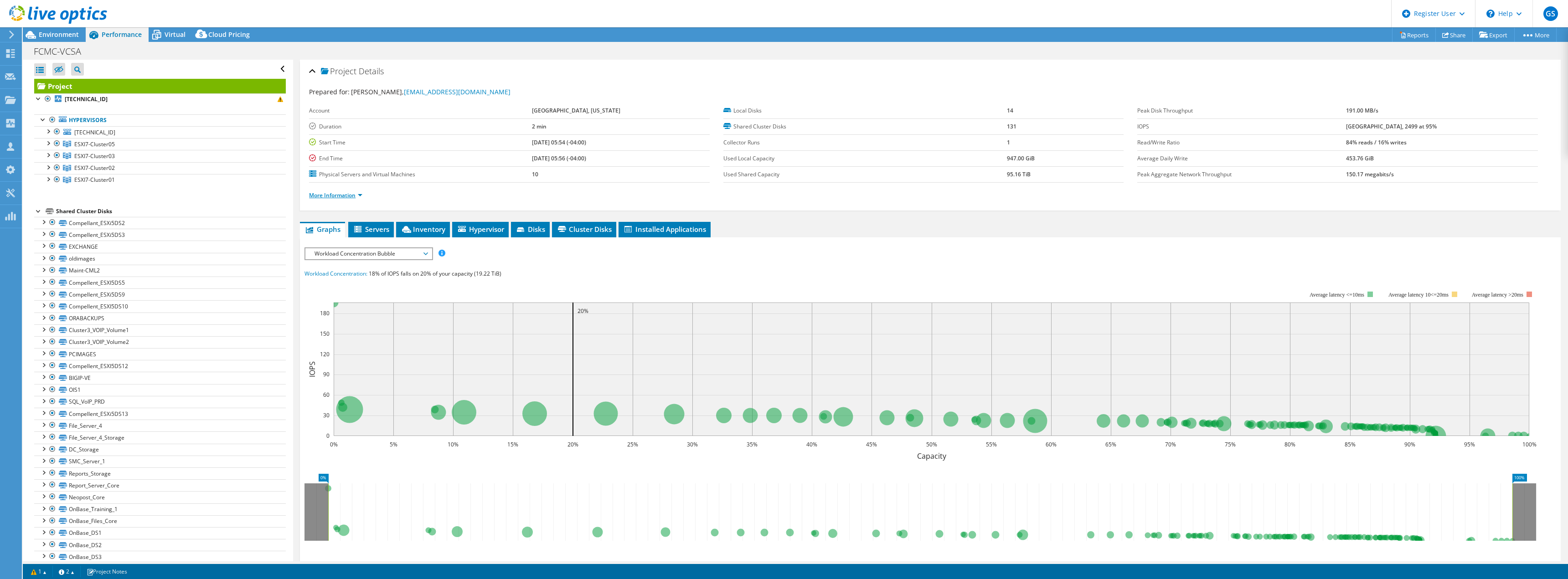
click at [339, 196] on link "More Information" at bounding box center [335, 196] width 53 height 8
